Goal: Check status: Check status

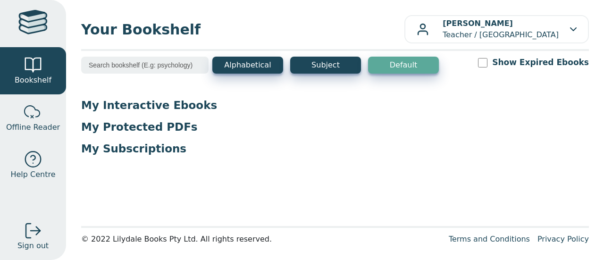
click at [487, 64] on input "Show Expired Ebooks" at bounding box center [482, 62] width 9 height 9
checkbox input "true"
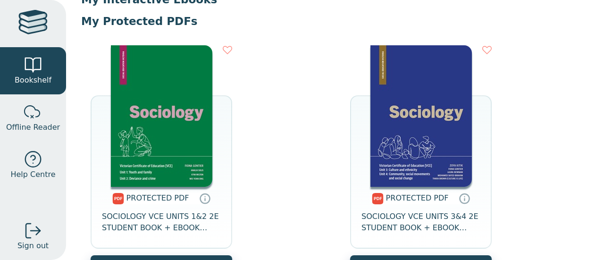
scroll to position [108, 0]
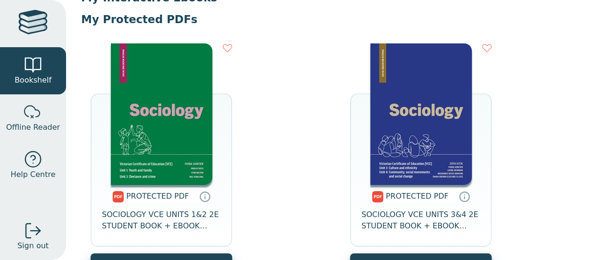
click at [160, 123] on img at bounding box center [161, 114] width 101 height 142
click at [157, 112] on img at bounding box center [161, 114] width 101 height 142
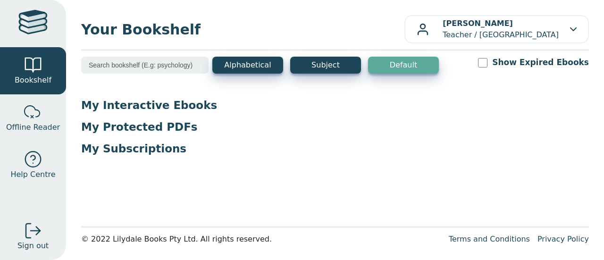
click at [487, 64] on input "Show Expired Ebooks" at bounding box center [482, 62] width 9 height 9
checkbox input "true"
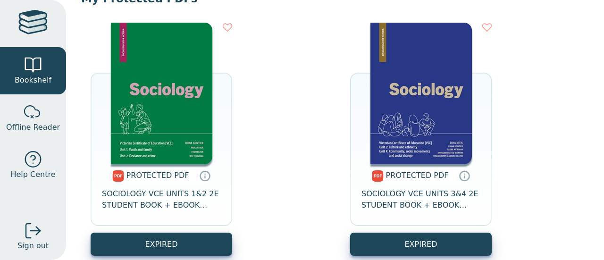
scroll to position [132, 0]
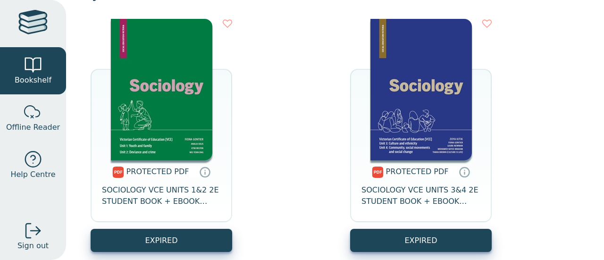
click at [144, 118] on img at bounding box center [161, 90] width 101 height 142
